Goal: Task Accomplishment & Management: Complete application form

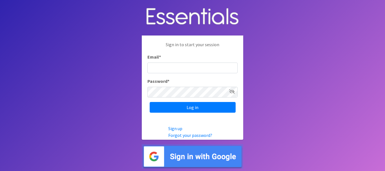
click at [190, 69] on input "Email *" at bounding box center [192, 68] width 90 height 11
click at [158, 69] on input "Email *" at bounding box center [192, 68] width 90 height 11
type input "[PERSON_NAME][EMAIL_ADDRESS][PERSON_NAME][DOMAIN_NAME]"
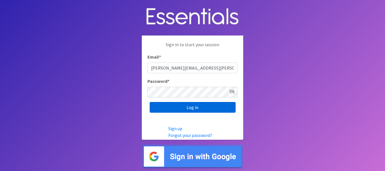
click at [204, 105] on input "Log in" at bounding box center [193, 107] width 86 height 11
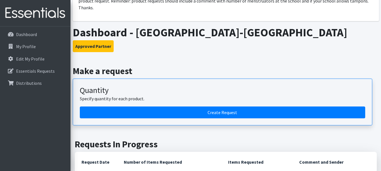
scroll to position [85, 0]
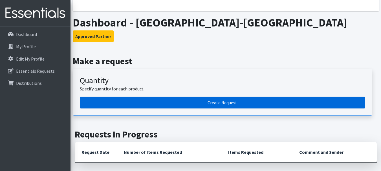
click at [224, 100] on link "Create Request" at bounding box center [222, 103] width 285 height 12
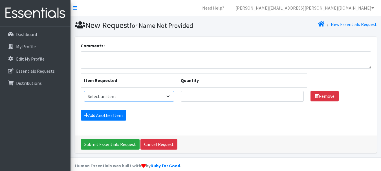
click at [167, 96] on select "Select an item Adult Period Pack Student Period Pack" at bounding box center [129, 96] width 90 height 11
select select "7757"
click at [84, 91] on select "Select an item Adult Period Pack Student Period Pack" at bounding box center [129, 96] width 90 height 11
click at [220, 97] on input "Quantity" at bounding box center [242, 96] width 123 height 11
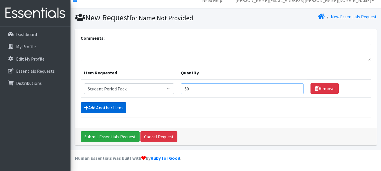
type input "50"
click at [110, 111] on link "Add Another Item" at bounding box center [104, 107] width 46 height 11
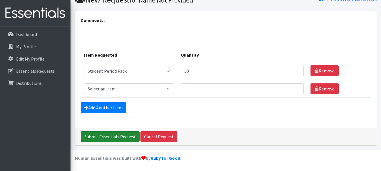
click at [110, 138] on input "Submit Essentials Request" at bounding box center [110, 136] width 59 height 11
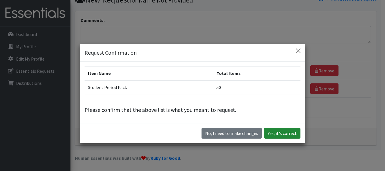
click at [275, 133] on button "Yes, it's correct" at bounding box center [282, 133] width 36 height 11
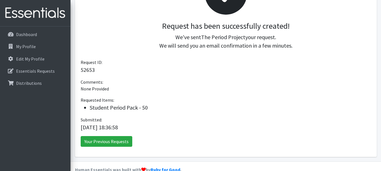
scroll to position [124, 0]
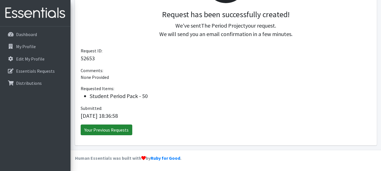
click at [112, 133] on link "Your Previous Requests" at bounding box center [107, 130] width 52 height 11
